Goal: Task Accomplishment & Management: Use online tool/utility

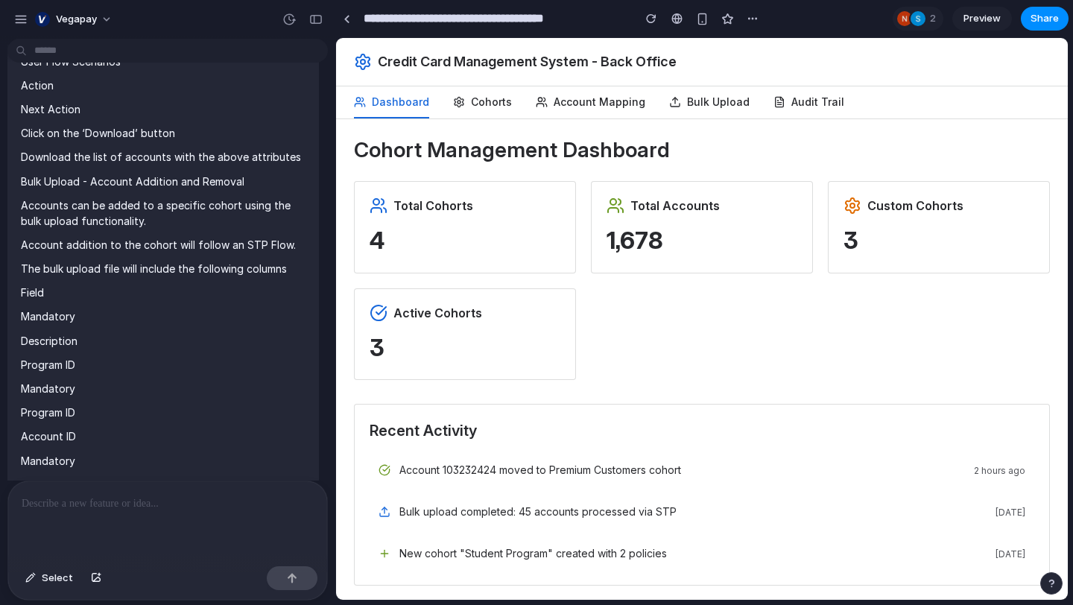
scroll to position [5676, 0]
